Goal: Information Seeking & Learning: Find specific fact

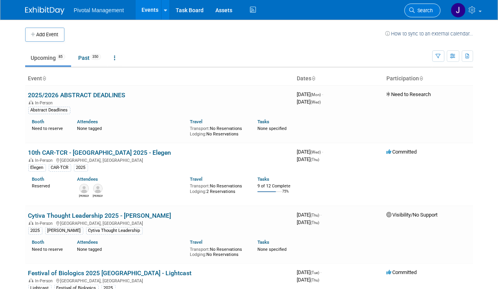
click at [432, 9] on span "Search" at bounding box center [424, 10] width 18 height 6
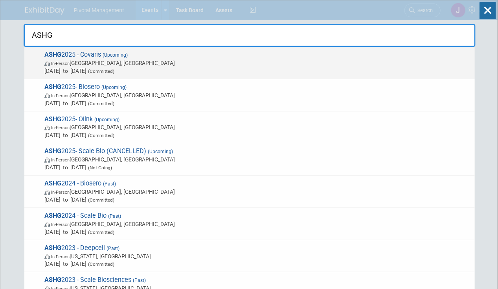
type input "ASHG"
click at [290, 61] on span "In-Person Boston, MA" at bounding box center [257, 63] width 427 height 8
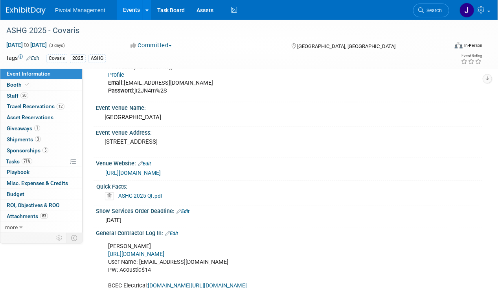
scroll to position [511, 0]
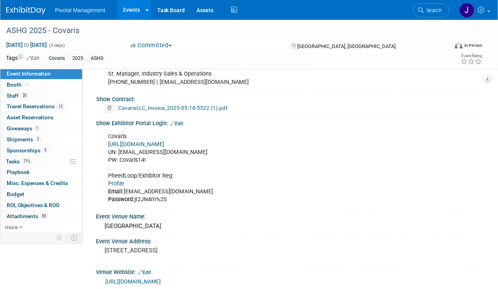
click at [115, 180] on link "Profile" at bounding box center [116, 183] width 16 height 7
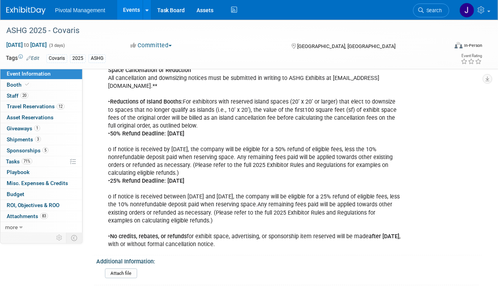
scroll to position [1101, 0]
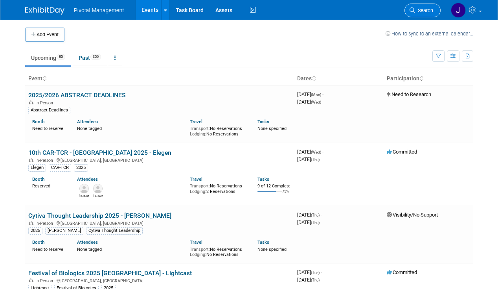
click at [425, 7] on span "Search" at bounding box center [424, 10] width 18 height 6
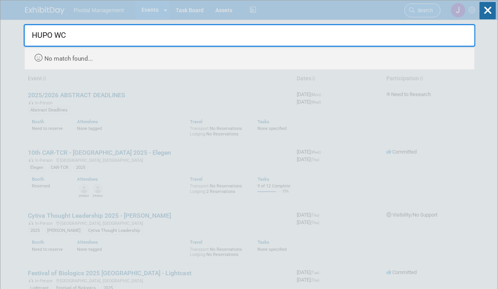
type input "HUPO W"
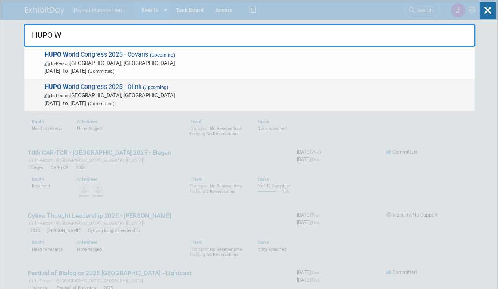
click at [178, 79] on div "HUPO W orld Congress 2025 - Olink (Upcoming) In-Person Toronto, Canada Nov 9, 2…" at bounding box center [249, 95] width 451 height 32
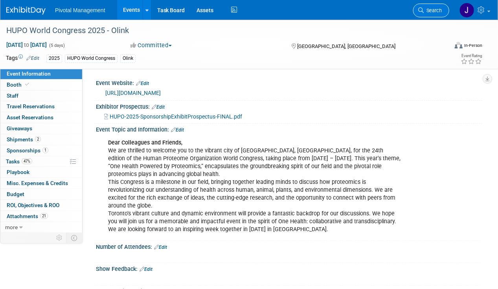
click at [448, 8] on link "Search" at bounding box center [431, 11] width 36 height 14
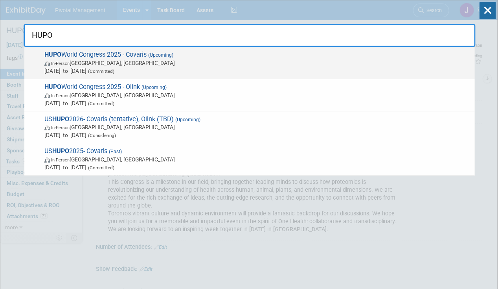
type input "HUPO"
click at [109, 67] on span "[DATE] to [DATE] (Committed)" at bounding box center [257, 71] width 427 height 8
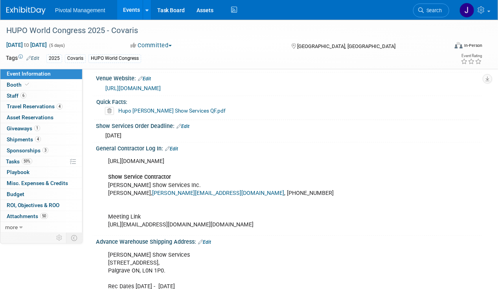
scroll to position [1337, 0]
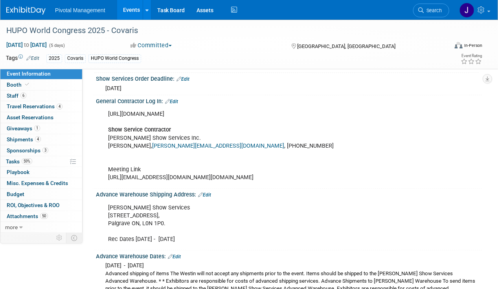
drag, startPoint x: 228, startPoint y: 117, endPoint x: 108, endPoint y: 108, distance: 121.0
click at [108, 108] on div "[URL][DOMAIN_NAME] Show Service Contractor [PERSON_NAME] Show Services Inc. [PE…" at bounding box center [254, 145] width 303 height 79
copy div "[URL][DOMAIN_NAME]"
